Goal: Communication & Community: Participate in discussion

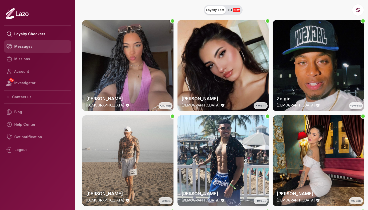
click at [31, 51] on link "Messages" at bounding box center [37, 46] width 67 height 13
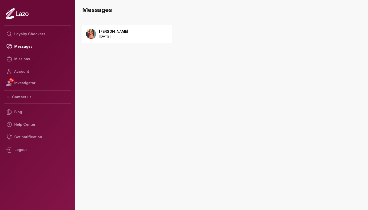
click at [147, 38] on div "Emily 2025 August 13" at bounding box center [127, 34] width 90 height 18
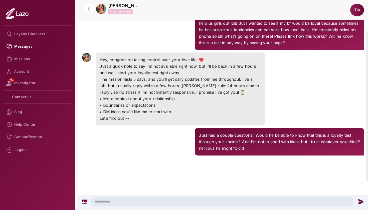
scroll to position [44, 0]
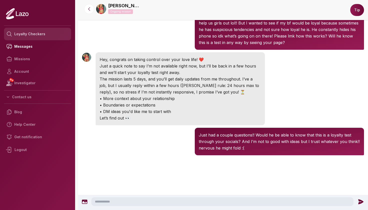
click at [37, 33] on link "Loyalty Checkers" at bounding box center [37, 34] width 67 height 13
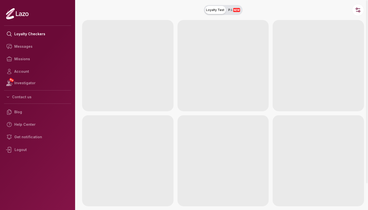
click at [228, 8] on button "Loyalty Test P.I. NEW" at bounding box center [223, 10] width 39 height 10
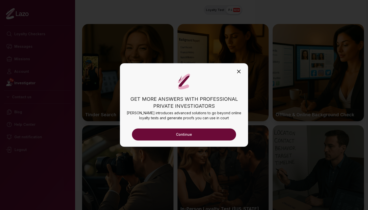
click at [239, 70] on icon "button" at bounding box center [239, 72] width 6 height 6
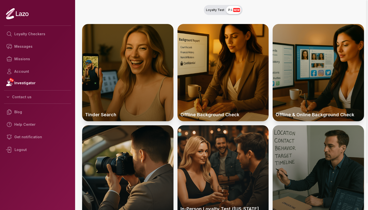
click at [211, 10] on span "Loyalty Test" at bounding box center [215, 10] width 18 height 4
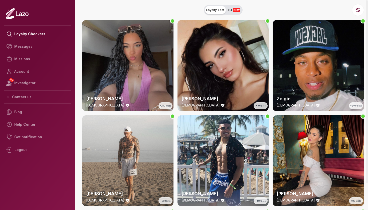
click at [126, 46] on div "Lara 24 y/o +210 tests" at bounding box center [127, 65] width 91 height 91
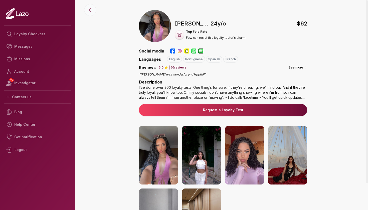
click at [90, 11] on icon at bounding box center [90, 10] width 2 height 4
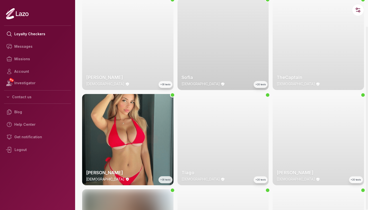
scroll to position [213, 0]
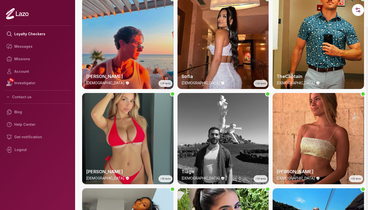
click at [168, 115] on div "Emily 23 y/o +30 tests" at bounding box center [127, 138] width 91 height 91
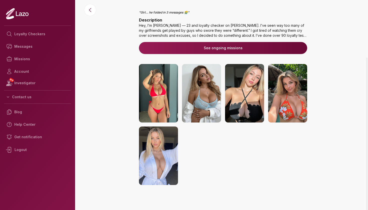
scroll to position [61, 0]
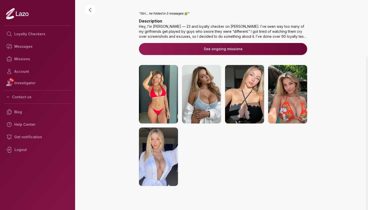
click at [256, 50] on button "See ongoing missions" at bounding box center [223, 49] width 168 height 12
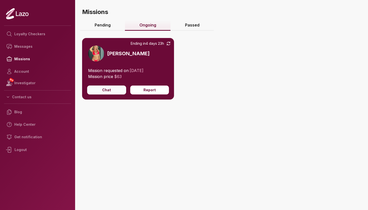
click at [99, 93] on button "Chat" at bounding box center [106, 90] width 39 height 9
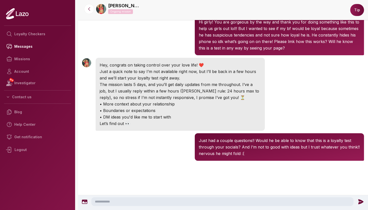
scroll to position [23, 0]
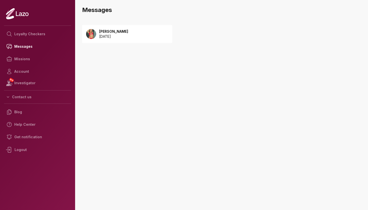
click at [168, 33] on div "Emily 2025 August 13" at bounding box center [127, 34] width 90 height 18
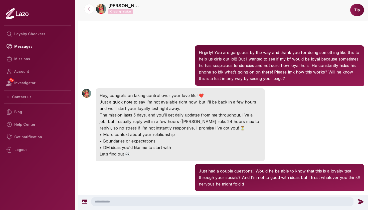
click at [110, 203] on textarea at bounding box center [222, 201] width 262 height 9
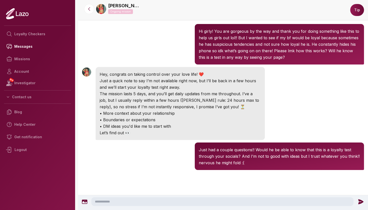
scroll to position [23, 0]
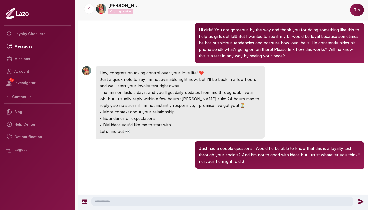
click at [110, 201] on textarea at bounding box center [222, 201] width 262 height 9
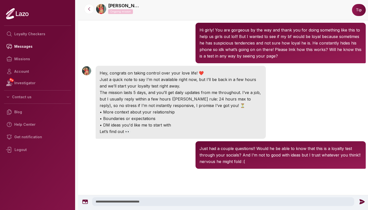
drag, startPoint x: 122, startPoint y: 202, endPoint x: 114, endPoint y: 201, distance: 8.3
click at [114, 201] on textarea "**********" at bounding box center [223, 201] width 262 height 9
click at [174, 204] on textarea "**********" at bounding box center [223, 201] width 262 height 9
type textarea "**********"
click at [359, 204] on icon at bounding box center [362, 202] width 7 height 7
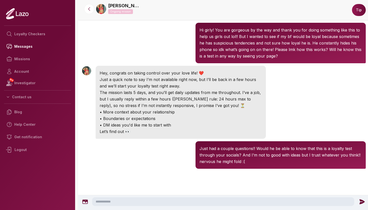
scroll to position [48, 0]
